Goal: Book appointment/travel/reservation

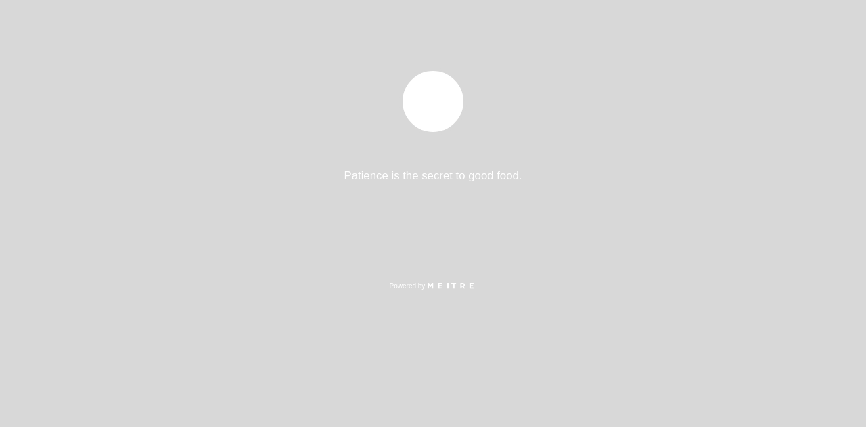
select select "es"
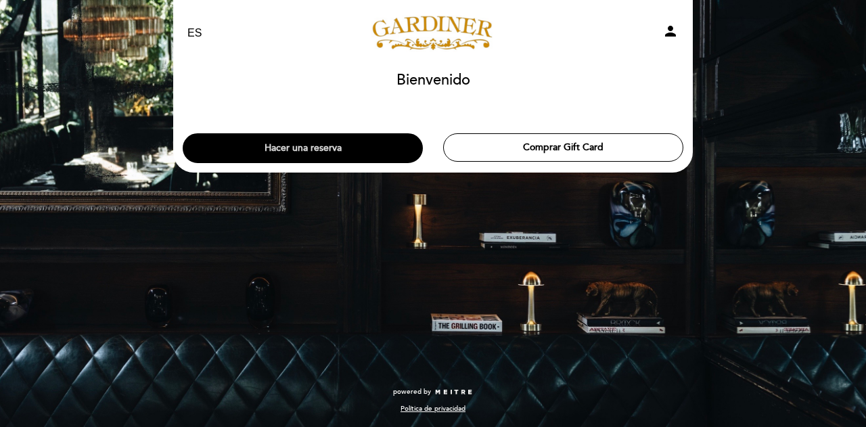
click at [299, 144] on button "Hacer una reserva" at bounding box center [303, 148] width 240 height 30
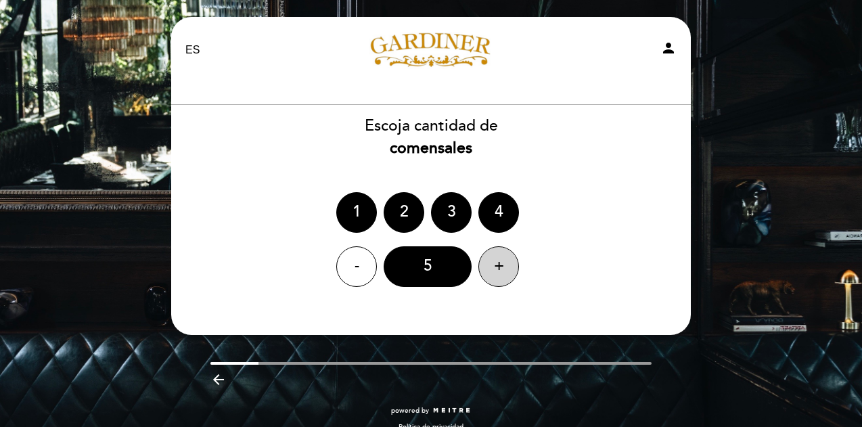
click at [501, 265] on div "+" at bounding box center [499, 266] width 41 height 41
click at [434, 268] on div "8" at bounding box center [428, 266] width 88 height 41
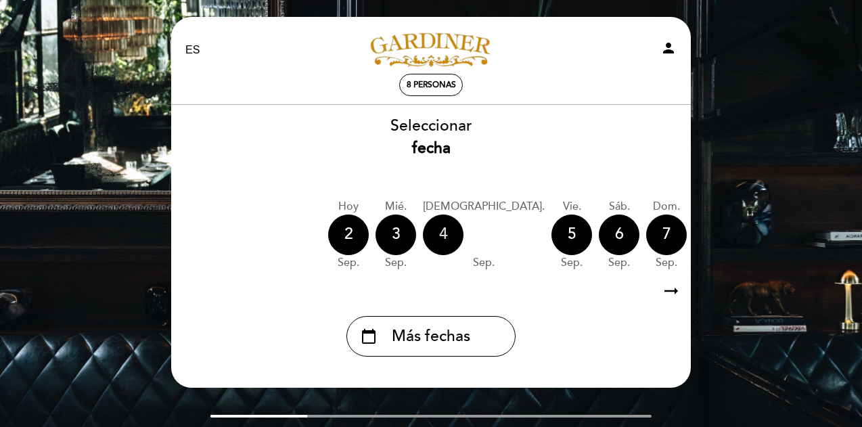
click at [445, 233] on div "4" at bounding box center [443, 235] width 41 height 41
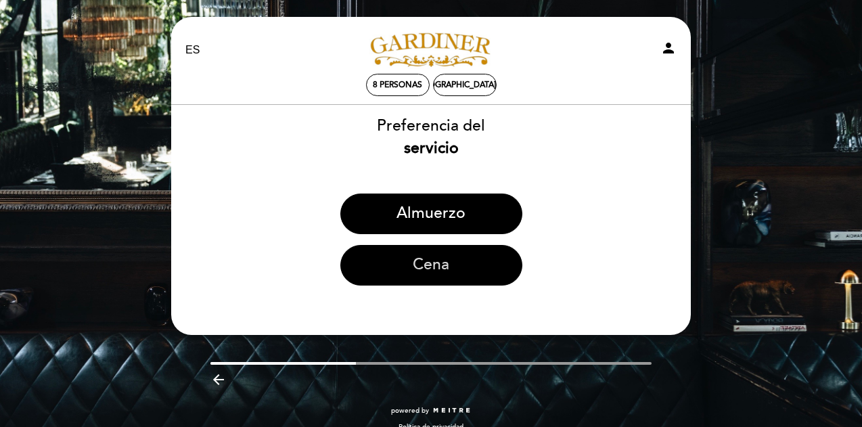
click at [433, 271] on button "Cena" at bounding box center [431, 265] width 182 height 41
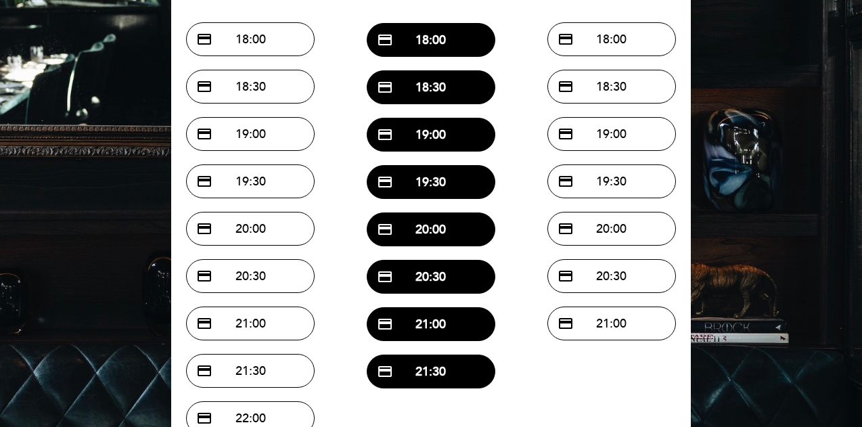
scroll to position [177, 0]
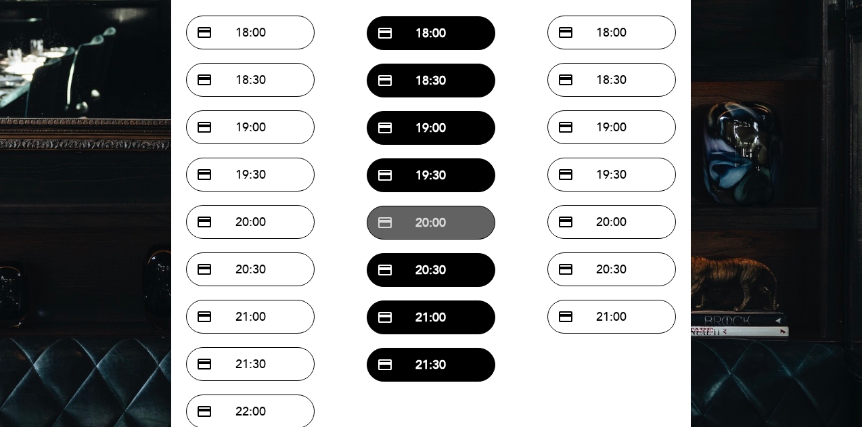
click at [436, 218] on button "credit_card 20:00" at bounding box center [431, 223] width 129 height 34
